Goal: Transaction & Acquisition: Book appointment/travel/reservation

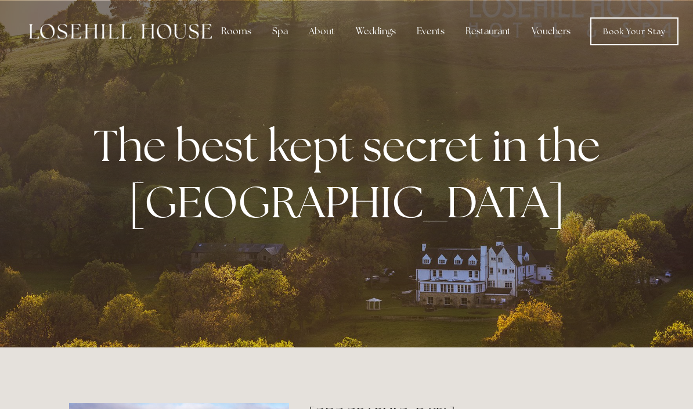
click at [486, 33] on div "Restaurant" at bounding box center [488, 31] width 64 height 23
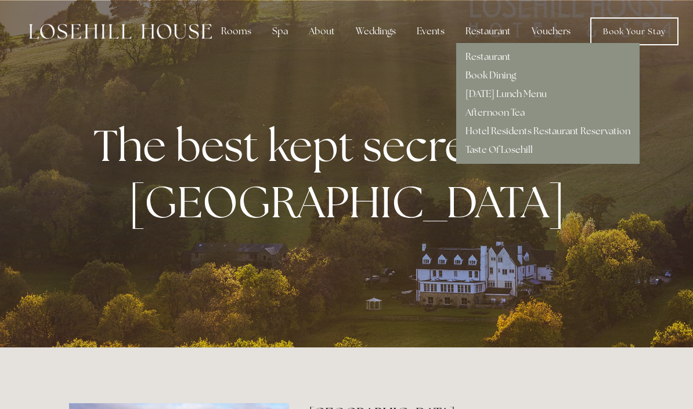
click at [477, 155] on link "Taste Of Losehill" at bounding box center [499, 149] width 67 height 12
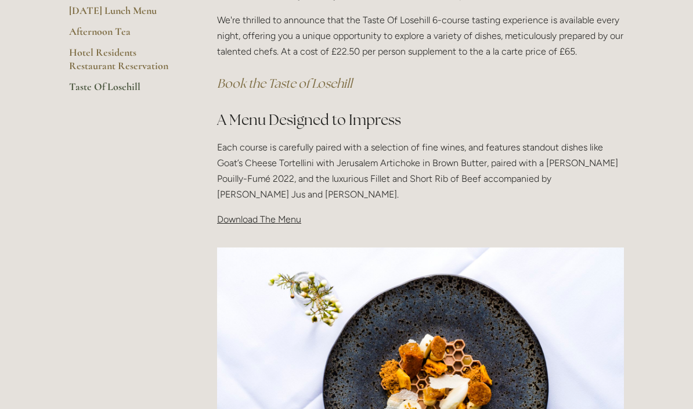
scroll to position [289, 0]
click at [248, 221] on span "Download The Menu" at bounding box center [259, 219] width 84 height 11
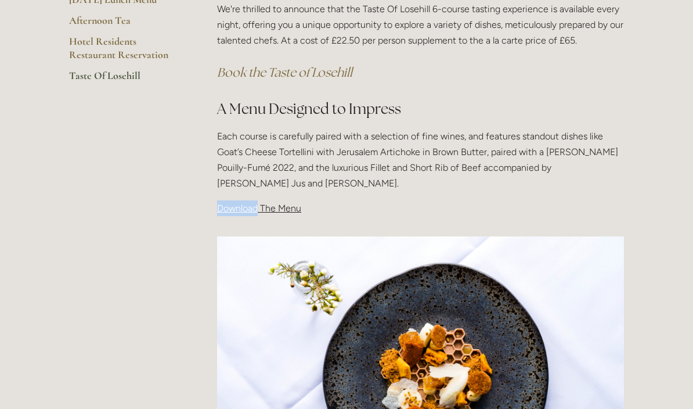
scroll to position [300, 0]
click at [264, 73] on em "Book the Taste of Losehill" at bounding box center [284, 72] width 135 height 16
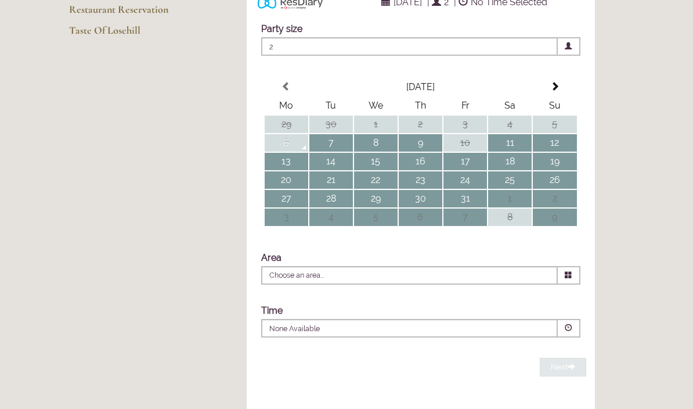
scroll to position [234, 0]
click at [554, 91] on span at bounding box center [554, 86] width 9 height 9
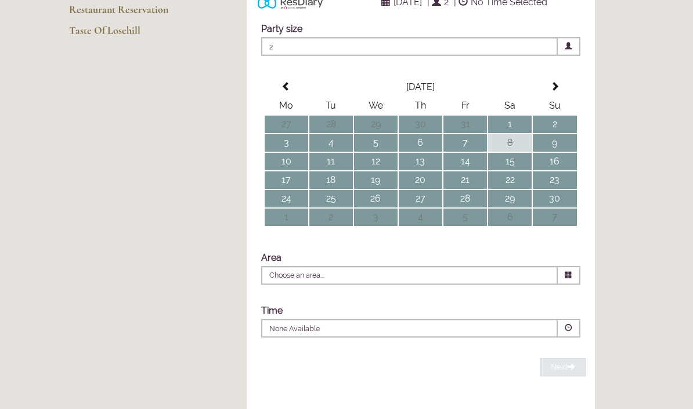
click at [563, 96] on th at bounding box center [555, 86] width 44 height 17
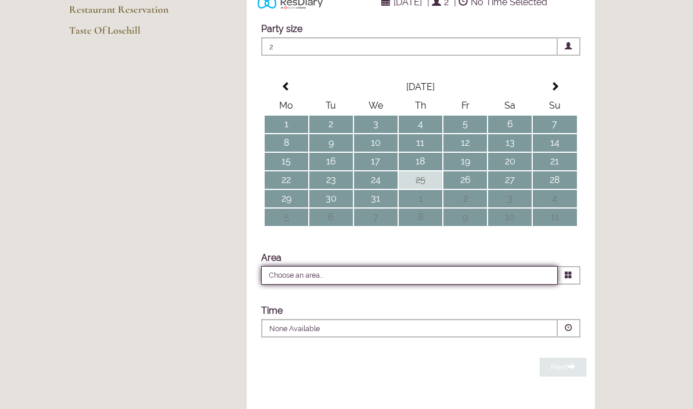
click at [300, 284] on input "Choose an area..." at bounding box center [409, 275] width 297 height 19
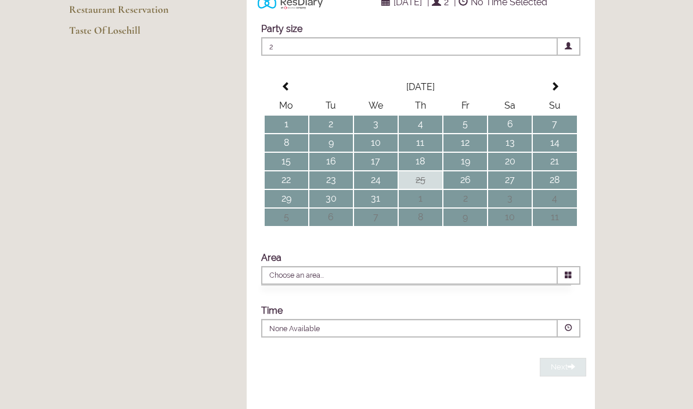
click at [568, 279] on icon at bounding box center [569, 275] width 8 height 8
click at [567, 279] on icon at bounding box center [569, 275] width 8 height 8
click at [566, 284] on span at bounding box center [569, 275] width 23 height 19
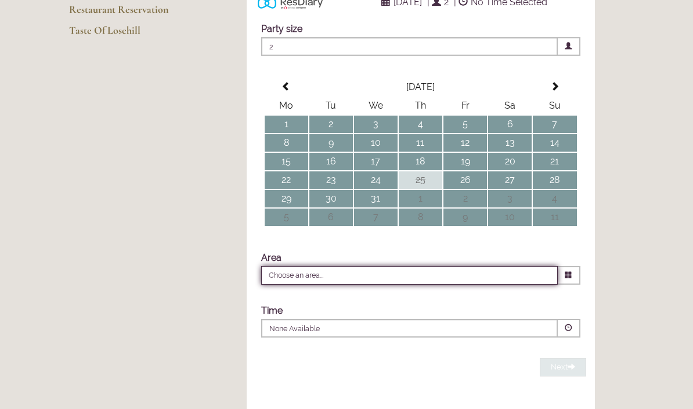
click at [309, 284] on input "Choose an area..." at bounding box center [409, 275] width 297 height 19
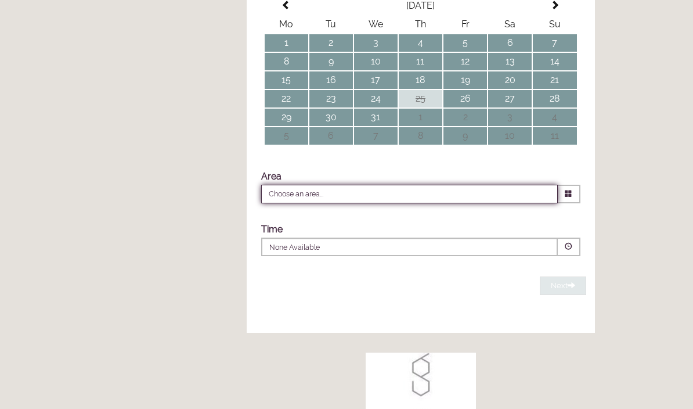
scroll to position [315, 0]
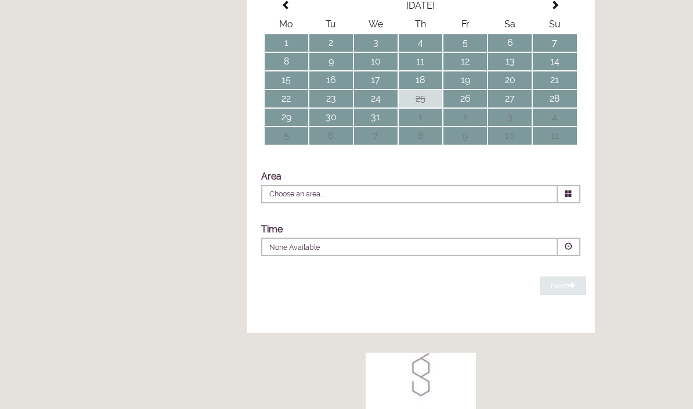
click at [281, 252] on p "None Available" at bounding box center [374, 247] width 210 height 10
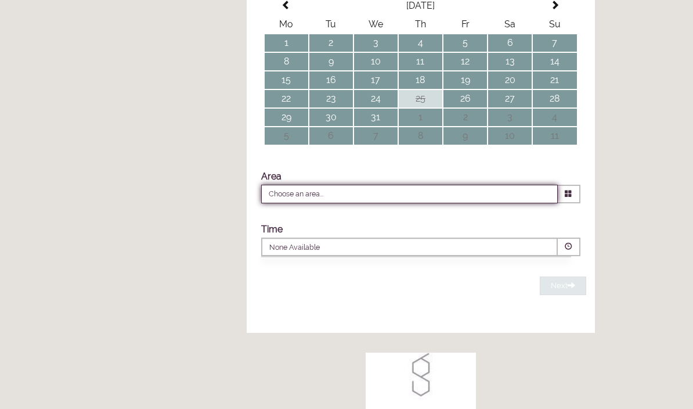
click at [281, 203] on input "Choose an area..." at bounding box center [409, 194] width 297 height 19
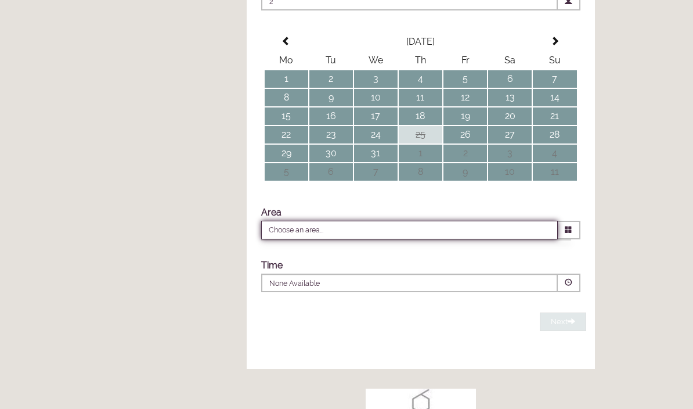
scroll to position [275, 0]
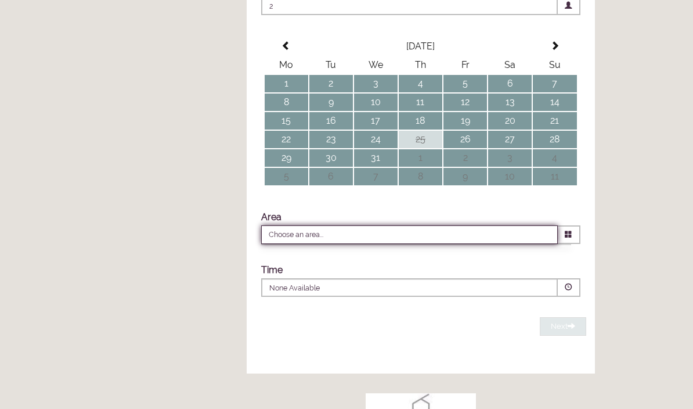
click at [323, 167] on td "30" at bounding box center [331, 157] width 44 height 17
type input "Any Area"
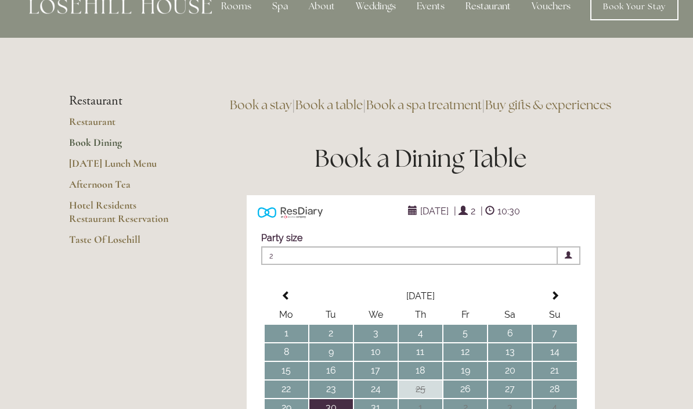
scroll to position [25, 0]
